Goal: Task Accomplishment & Management: Manage account settings

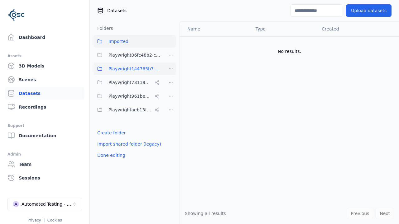
click at [171, 69] on html "Support Dashboard Assets 3D Models Scenes Datasets Recordings Support Documenta…" at bounding box center [199, 112] width 399 height 224
click at [170, 101] on div "Rename" at bounding box center [173, 102] width 42 height 10
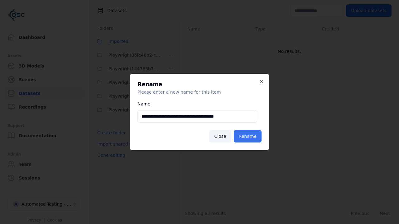
click at [197, 117] on input "**********" at bounding box center [197, 116] width 120 height 12
type input "**********"
click at [249, 136] on button "Rename" at bounding box center [248, 136] width 28 height 12
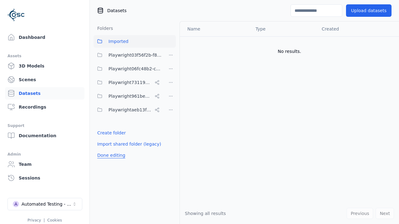
click at [110, 155] on button "Done editing" at bounding box center [111, 155] width 36 height 11
click at [104, 150] on button "Done editing" at bounding box center [111, 155] width 36 height 11
click at [171, 55] on html "Support Dashboard Assets 3D Models Scenes Datasets Recordings Support Documenta…" at bounding box center [199, 112] width 399 height 224
click at [170, 98] on div "Delete" at bounding box center [173, 98] width 42 height 10
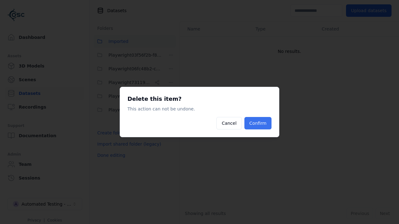
click at [259, 123] on button "Confirm" at bounding box center [257, 123] width 27 height 12
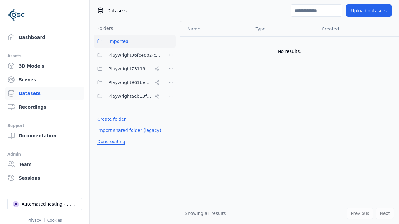
click at [110, 142] on button "Done editing" at bounding box center [111, 141] width 36 height 11
